Goal: Transaction & Acquisition: Purchase product/service

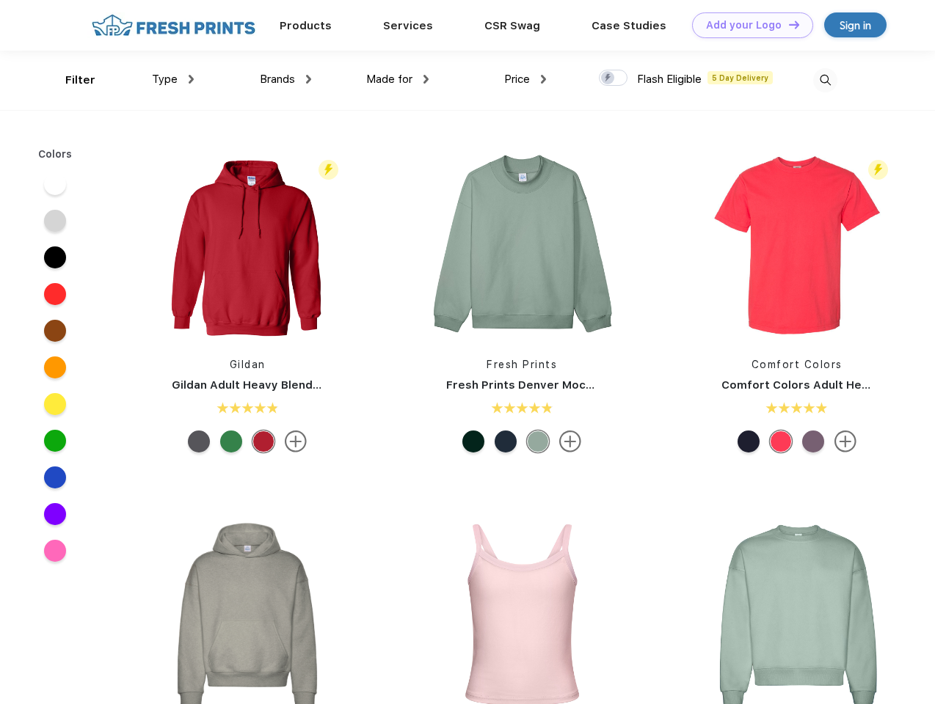
scroll to position [1, 0]
click at [747, 25] on link "Add your Logo Design Tool" at bounding box center [752, 25] width 121 height 26
click at [0, 0] on div "Design Tool" at bounding box center [0, 0] width 0 height 0
click at [787, 24] on link "Add your Logo Design Tool" at bounding box center [752, 25] width 121 height 26
click at [70, 80] on div "Filter" at bounding box center [80, 80] width 30 height 17
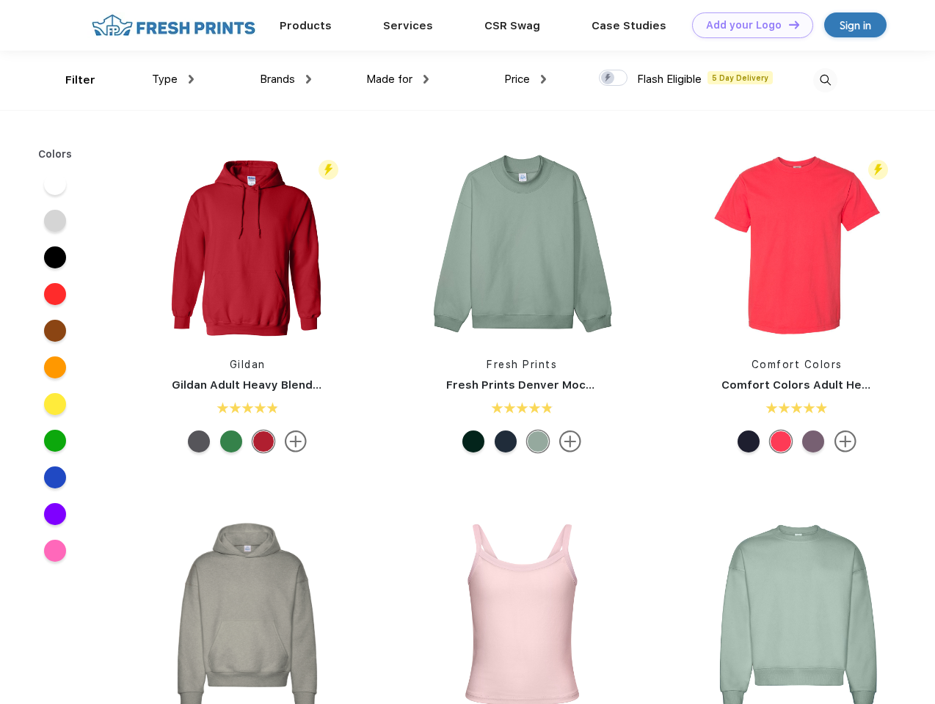
click at [173, 79] on span "Type" at bounding box center [165, 79] width 26 height 13
click at [285, 79] on span "Brands" at bounding box center [277, 79] width 35 height 13
click at [398, 79] on span "Made for" at bounding box center [389, 79] width 46 height 13
click at [525, 79] on span "Price" at bounding box center [517, 79] width 26 height 13
click at [613, 79] on div at bounding box center [613, 78] width 29 height 16
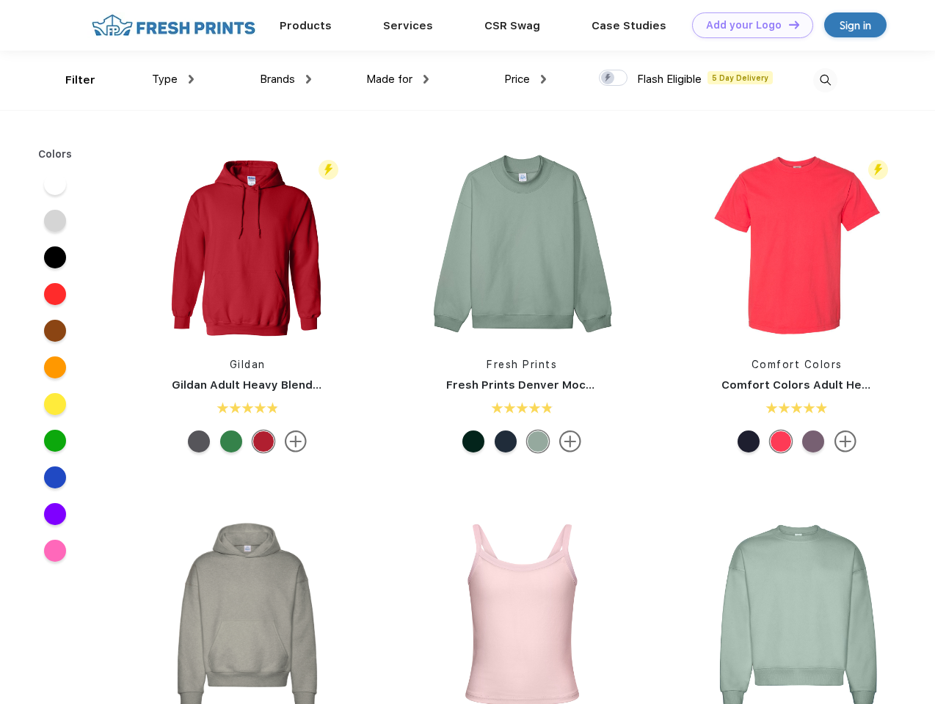
click at [608, 79] on input "checkbox" at bounding box center [604, 74] width 10 height 10
click at [825, 80] on img at bounding box center [825, 80] width 24 height 24
